Goal: Book appointment/travel/reservation

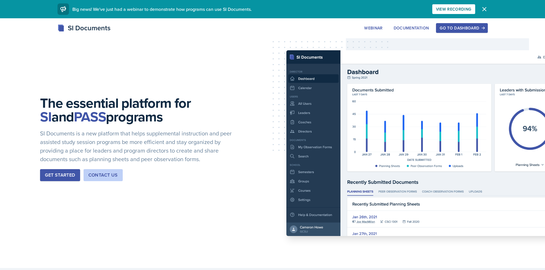
click at [471, 23] on button "Go to Dashboard" at bounding box center [461, 28] width 51 height 10
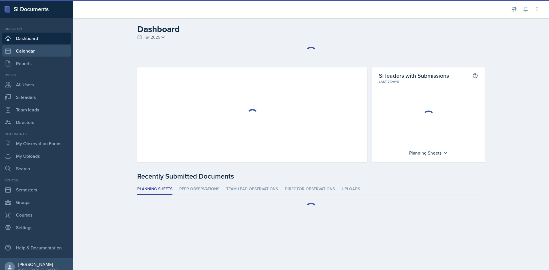
drag, startPoint x: 34, startPoint y: 49, endPoint x: 58, endPoint y: 49, distance: 23.4
click at [34, 49] on link "Calendar" at bounding box center [36, 50] width 69 height 11
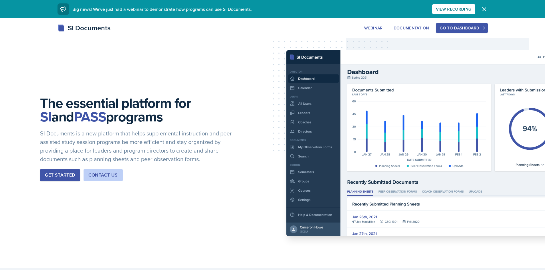
click at [443, 28] on div "Go to Dashboard" at bounding box center [461, 28] width 44 height 5
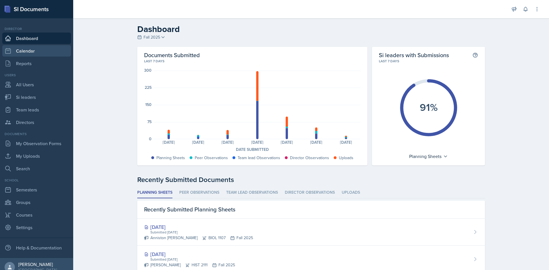
click at [41, 52] on link "Calendar" at bounding box center [36, 50] width 69 height 11
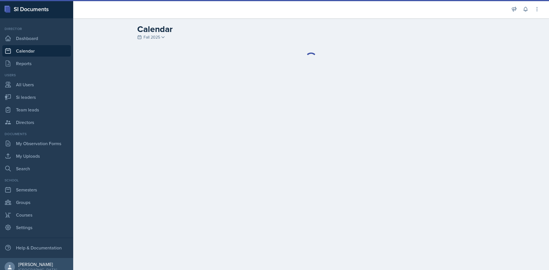
select select "1"
select select "6"
select select "PM"
select select "6"
select select "30"
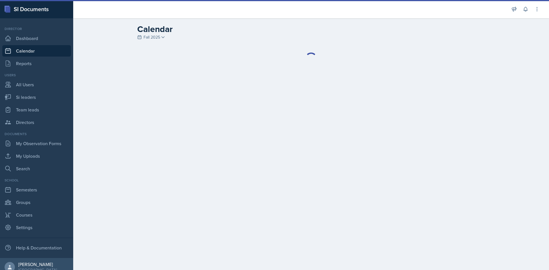
select select "PM"
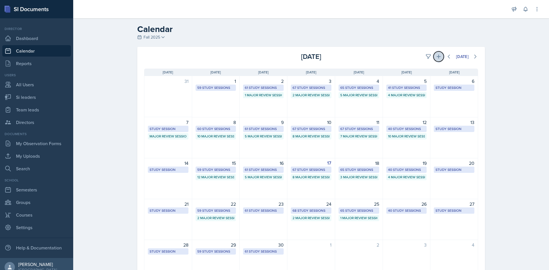
click at [437, 57] on icon at bounding box center [439, 57] width 6 height 6
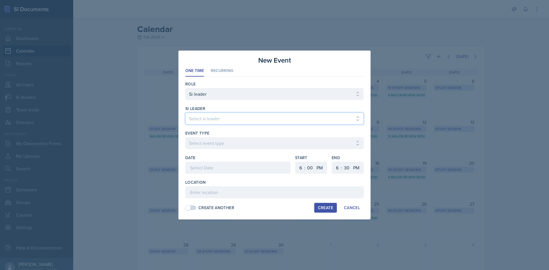
click at [243, 116] on select "Select si leader [PERSON_NAME] [PERSON_NAME] [PERSON_NAME] [PERSON_NAME] [PERSO…" at bounding box center [274, 119] width 178 height 12
select select "236f9b60-342f-4c16-a351-e5442c504411"
click at [185, 113] on select "Select si leader [PERSON_NAME] [PERSON_NAME] [PERSON_NAME] [PERSON_NAME] [PERSO…" at bounding box center [274, 119] width 178 height 12
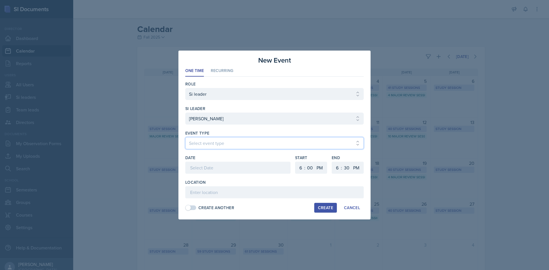
click at [240, 141] on select "Select event type Major Review Session Study Session" at bounding box center [274, 143] width 178 height 12
select select "66bb7cbf-e419-488b-a7ef-f63bc5f9ed04"
click at [185, 137] on select "Select event type Major Review Session Study Session" at bounding box center [274, 143] width 178 height 12
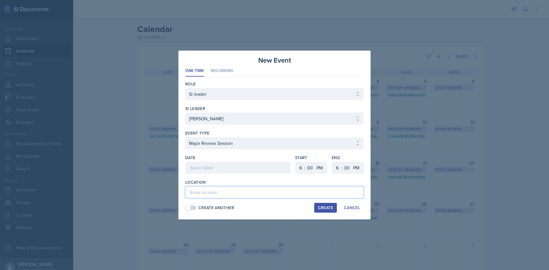
click at [233, 190] on input at bounding box center [274, 192] width 178 height 12
type input "Academic Learning Center 5104"
click at [305, 167] on div ":" at bounding box center [304, 167] width 1 height 7
click at [301, 167] on select "1 2 3 4 5 6 7 8 9 10 11 12" at bounding box center [299, 168] width 9 height 12
select select "1"
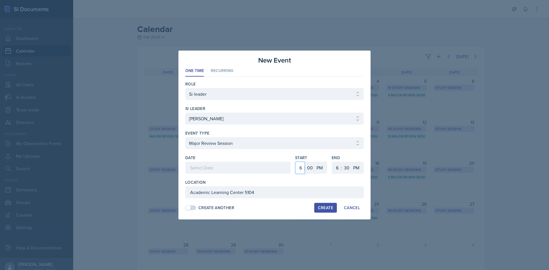
click at [295, 162] on select "1 2 3 4 5 6 7 8 9 10 11 12" at bounding box center [299, 168] width 9 height 12
click at [308, 167] on select "00 05 10 15 20 25 30 35 40 45 50 55" at bounding box center [309, 168] width 9 height 12
select select "25"
click at [305, 162] on select "00 05 10 15 20 25 30 35 40 45 50 55" at bounding box center [309, 168] width 9 height 12
click at [333, 169] on select "1 2 3 4 5 6 7 8 9 10 11 12" at bounding box center [336, 168] width 9 height 12
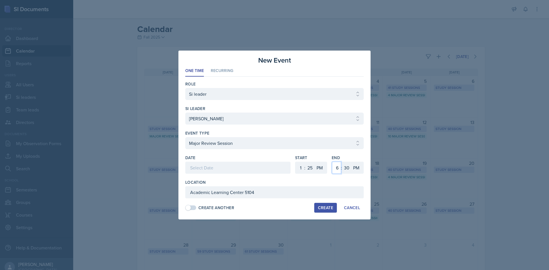
click at [332, 162] on select "1 2 3 4 5 6 7 8 9 10 11 12" at bounding box center [336, 168] width 9 height 12
click at [339, 172] on select "1 2 3 4 5 6 7 8 9 10 11 12" at bounding box center [336, 168] width 9 height 12
select select "3"
click at [332, 162] on select "1 2 3 4 5 6 7 8 9 10 11 12" at bounding box center [336, 168] width 9 height 12
click at [348, 165] on select "00 05 10 15 20 25 30 35 40 45 50 55" at bounding box center [346, 168] width 9 height 12
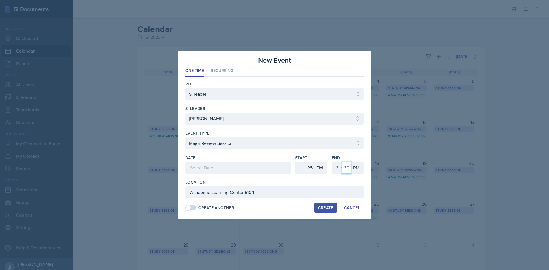
select select "25"
click at [342, 162] on select "00 05 10 15 20 25 30 35 40 45 50 55" at bounding box center [346, 168] width 9 height 12
click at [228, 173] on div at bounding box center [237, 168] width 105 height 12
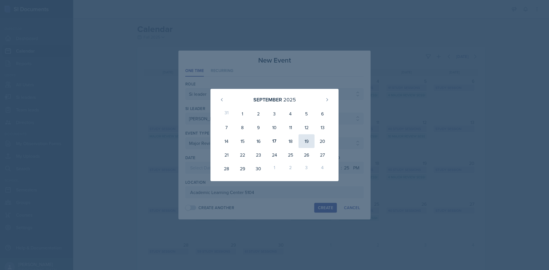
click at [309, 143] on div "19" at bounding box center [306, 141] width 16 height 14
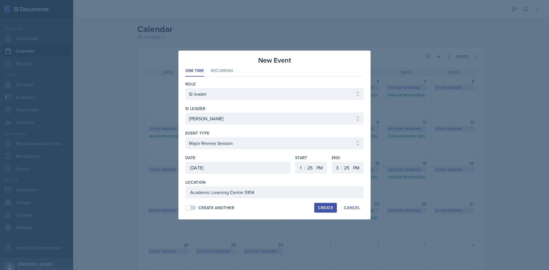
click at [240, 164] on div "[DATE]" at bounding box center [237, 168] width 105 height 12
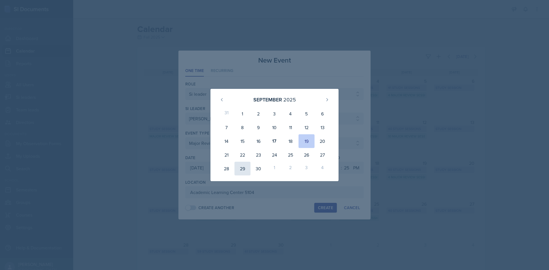
click at [246, 169] on div "29" at bounding box center [242, 169] width 16 height 14
type input "[DATE]"
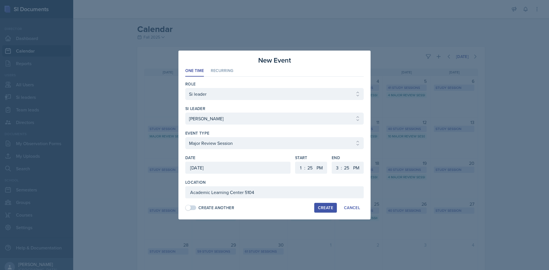
click at [319, 207] on div "Create" at bounding box center [325, 208] width 15 height 5
select select
select select "6"
select select "0"
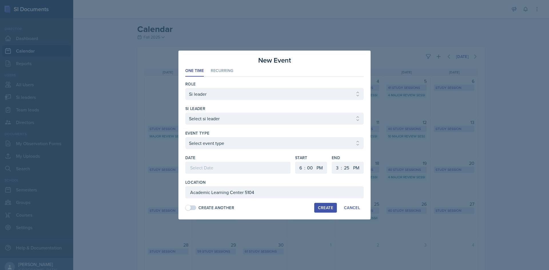
select select "6"
select select "30"
